Goal: Find specific page/section: Find specific page/section

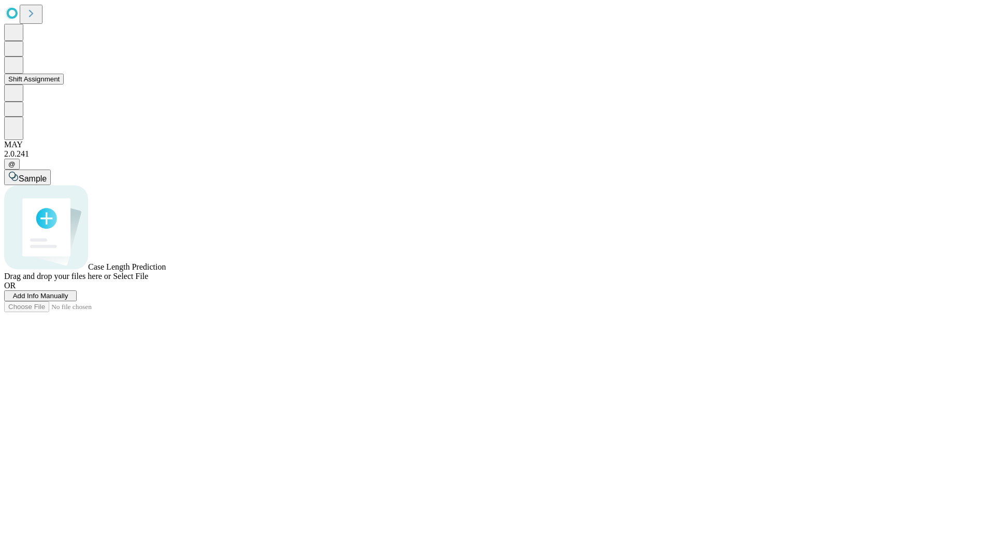
click at [64, 85] on button "Shift Assignment" at bounding box center [34, 79] width 60 height 11
